Goal: Check status: Check status

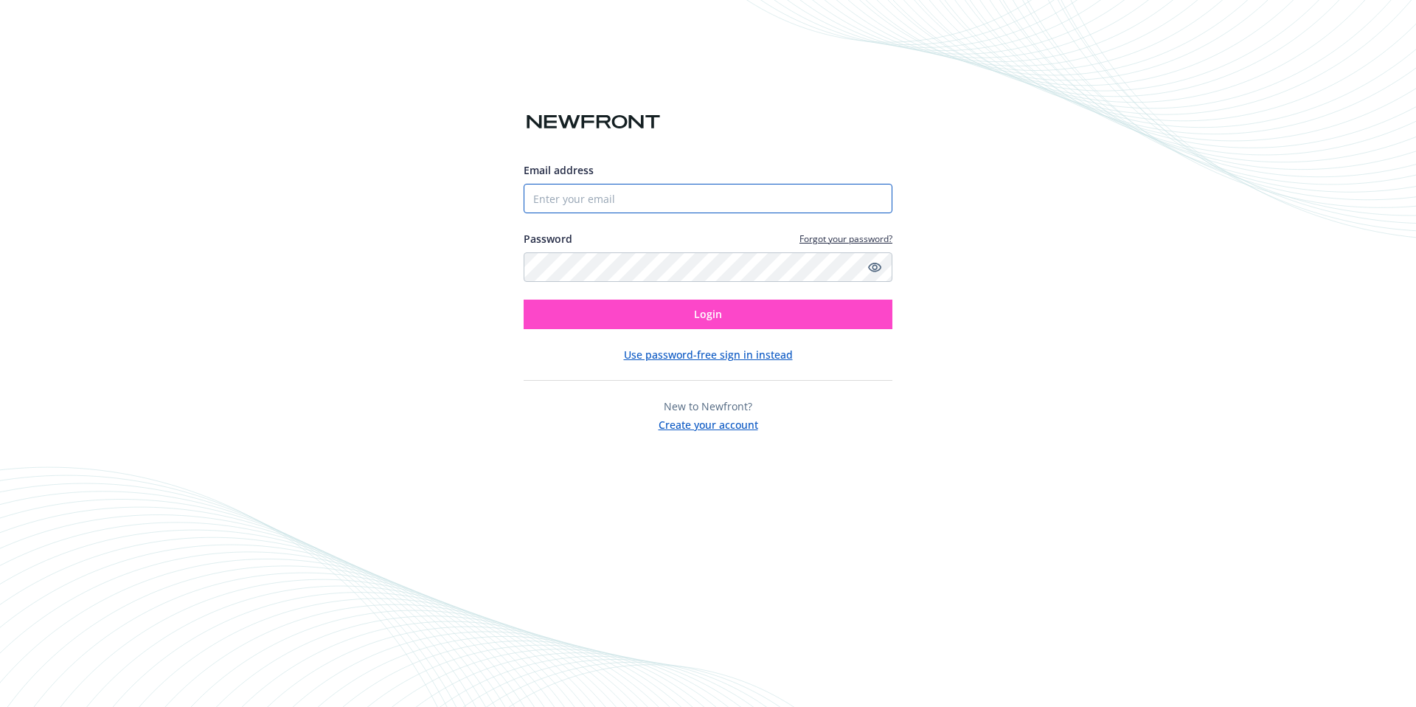
type input "Benefits@curopet.com"
click at [705, 308] on span "Login" at bounding box center [708, 314] width 28 height 14
